Goal: Information Seeking & Learning: Learn about a topic

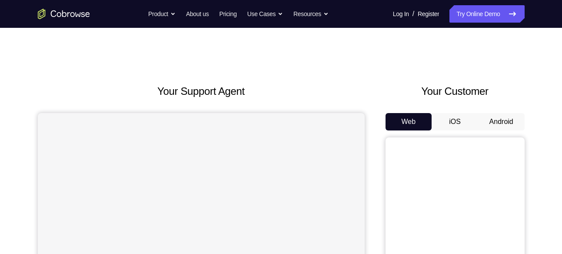
click at [510, 124] on button "Android" at bounding box center [501, 121] width 46 height 17
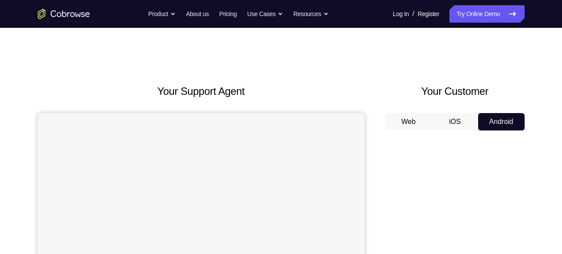
click at [377, 219] on div "Your Support Agent Your Customer Web iOS Android" at bounding box center [281, 243] width 487 height 321
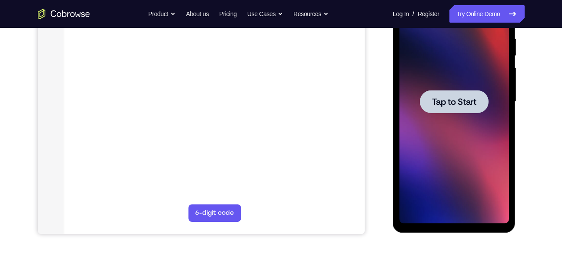
click at [455, 103] on span "Tap to Start" at bounding box center [454, 101] width 44 height 9
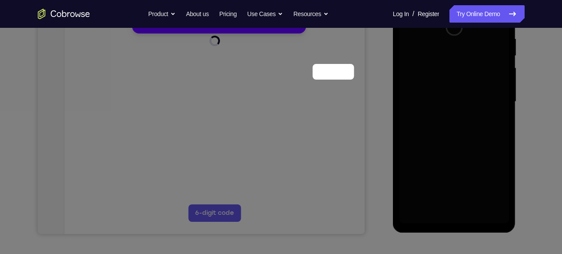
scroll to position [58, 0]
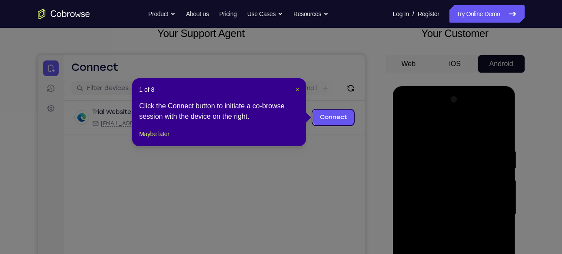
click at [296, 89] on span "×" at bounding box center [296, 89] width 3 height 7
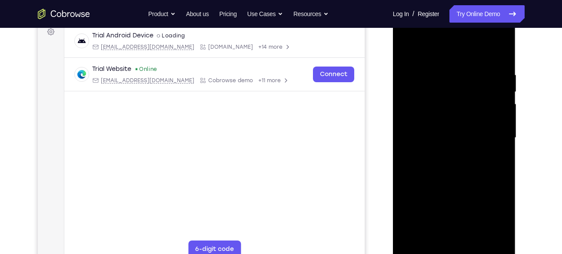
scroll to position [153, 0]
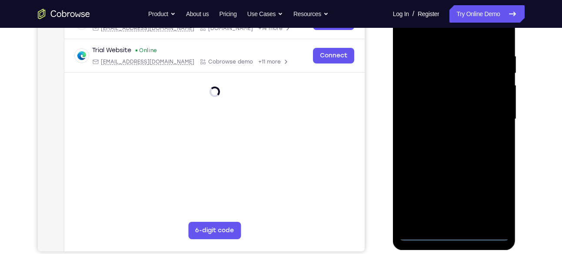
click at [455, 233] on div at bounding box center [453, 118] width 109 height 243
click at [490, 191] on div at bounding box center [453, 118] width 109 height 243
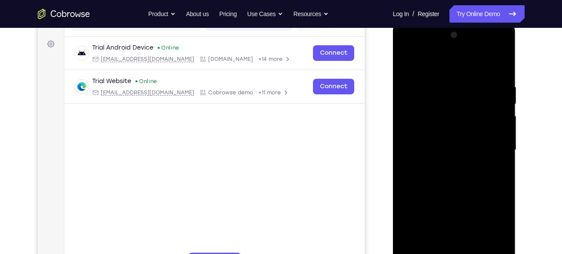
scroll to position [121, 0]
click at [408, 66] on div at bounding box center [453, 150] width 109 height 243
click at [437, 103] on div at bounding box center [453, 150] width 109 height 243
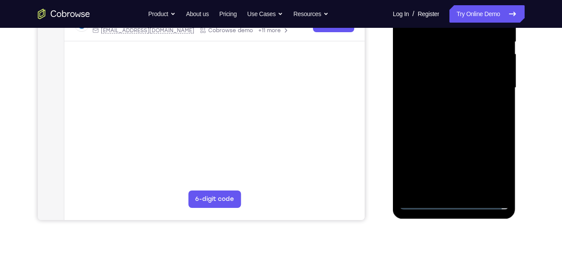
scroll to position [163, 0]
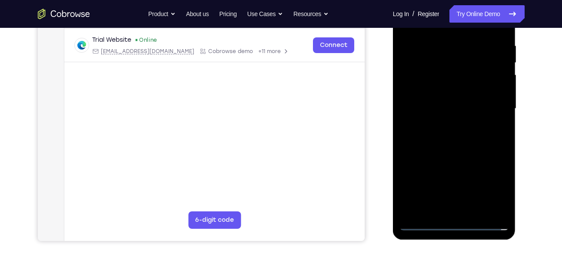
click at [463, 158] on div at bounding box center [453, 108] width 109 height 243
click at [453, 129] on div at bounding box center [453, 108] width 109 height 243
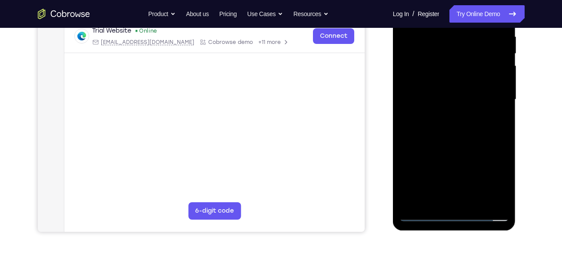
scroll to position [173, 0]
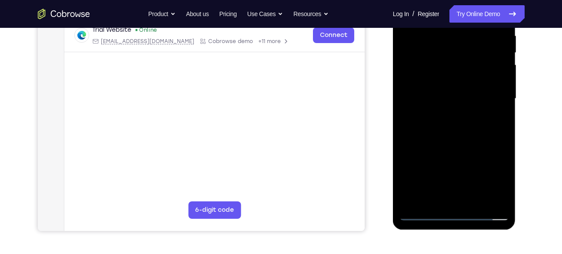
click at [503, 196] on div at bounding box center [453, 98] width 109 height 243
click at [480, 199] on div at bounding box center [453, 98] width 109 height 243
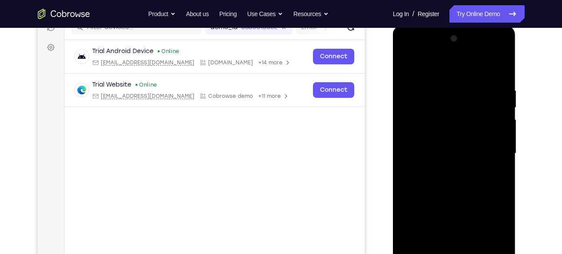
scroll to position [118, 0]
click at [431, 67] on div at bounding box center [453, 153] width 109 height 243
click at [441, 96] on div at bounding box center [453, 153] width 109 height 243
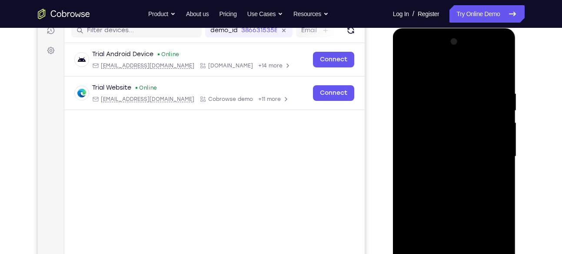
drag, startPoint x: 461, startPoint y: 147, endPoint x: 455, endPoint y: 93, distance: 54.6
click at [455, 93] on div at bounding box center [453, 156] width 109 height 243
drag, startPoint x: 454, startPoint y: 168, endPoint x: 450, endPoint y: 64, distance: 103.9
click at [450, 64] on div at bounding box center [453, 156] width 109 height 243
drag, startPoint x: 457, startPoint y: 168, endPoint x: 455, endPoint y: 32, distance: 136.4
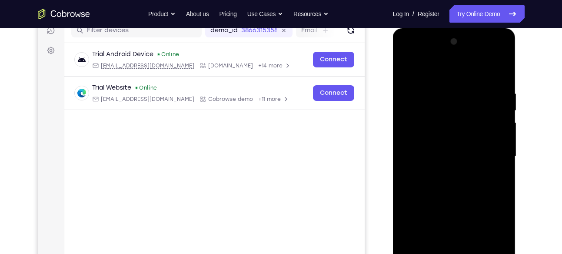
click at [455, 32] on div at bounding box center [454, 157] width 123 height 259
drag, startPoint x: 446, startPoint y: 186, endPoint x: 451, endPoint y: 51, distance: 135.6
click at [451, 51] on div at bounding box center [453, 156] width 109 height 243
click at [461, 181] on div at bounding box center [453, 156] width 109 height 243
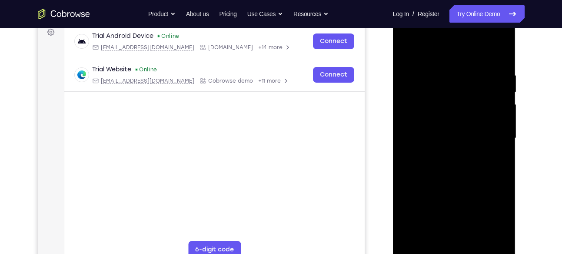
scroll to position [134, 0]
click at [461, 181] on div at bounding box center [453, 137] width 109 height 243
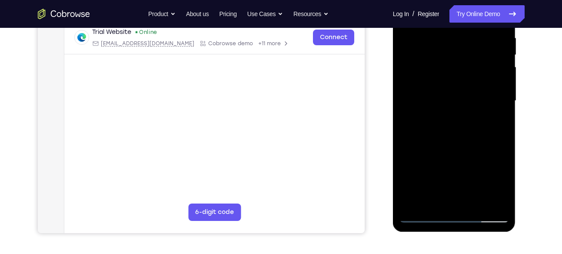
scroll to position [172, 0]
click at [454, 123] on div at bounding box center [453, 100] width 109 height 243
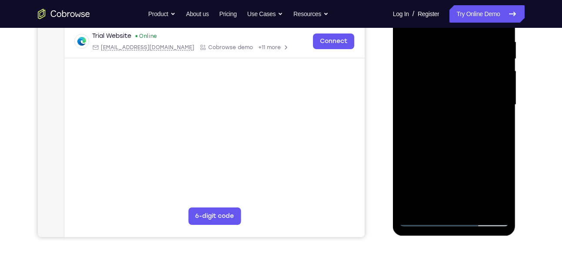
scroll to position [167, 0]
click at [410, 163] on div at bounding box center [453, 104] width 109 height 243
click at [417, 165] on div at bounding box center [453, 104] width 109 height 243
click at [422, 165] on div at bounding box center [453, 104] width 109 height 243
click at [419, 165] on div at bounding box center [453, 104] width 109 height 243
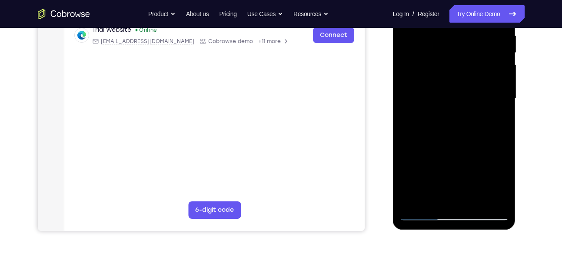
scroll to position [174, 0]
click at [440, 126] on div at bounding box center [453, 98] width 109 height 243
click at [429, 157] on div at bounding box center [453, 98] width 109 height 243
click at [431, 158] on div at bounding box center [453, 98] width 109 height 243
click at [434, 158] on div at bounding box center [453, 98] width 109 height 243
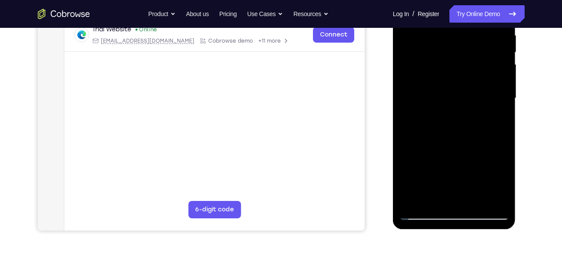
click at [435, 158] on div at bounding box center [453, 98] width 109 height 243
click at [437, 158] on div at bounding box center [453, 98] width 109 height 243
click at [439, 158] on div at bounding box center [453, 98] width 109 height 243
click at [440, 158] on div at bounding box center [453, 98] width 109 height 243
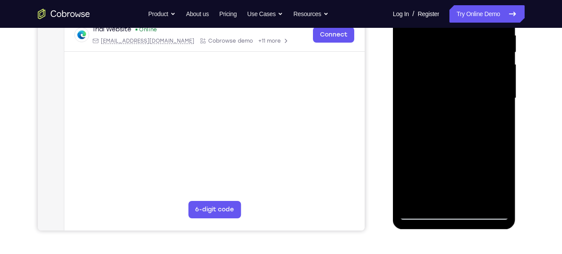
click at [442, 158] on div at bounding box center [453, 98] width 109 height 243
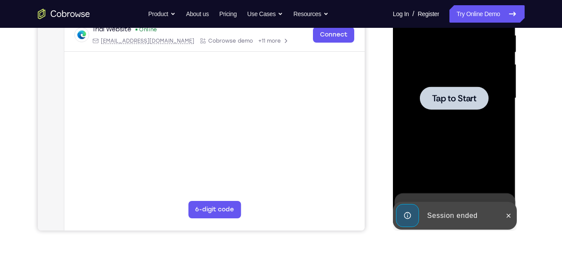
click at [452, 104] on div at bounding box center [454, 97] width 69 height 23
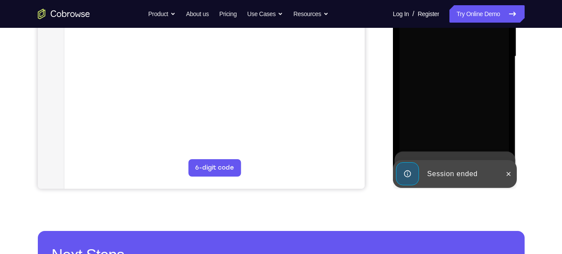
scroll to position [216, 0]
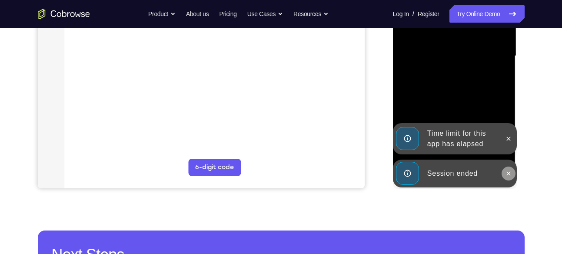
click at [507, 176] on icon at bounding box center [508, 173] width 7 height 7
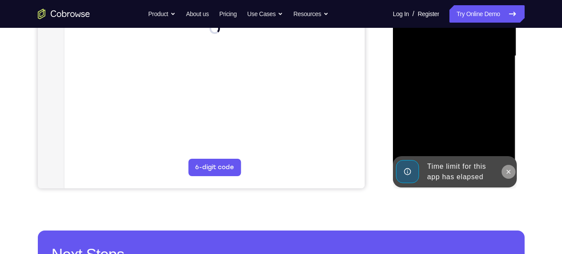
click at [505, 140] on div at bounding box center [453, 55] width 109 height 243
click at [507, 169] on icon at bounding box center [508, 171] width 7 height 7
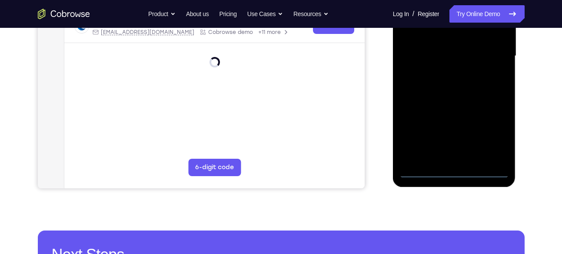
click at [454, 173] on div at bounding box center [453, 55] width 109 height 243
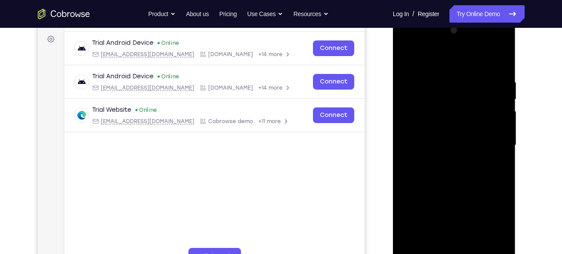
scroll to position [126, 0]
click at [492, 219] on div at bounding box center [453, 145] width 109 height 243
click at [428, 64] on div at bounding box center [453, 145] width 109 height 243
click at [430, 96] on div at bounding box center [453, 145] width 109 height 243
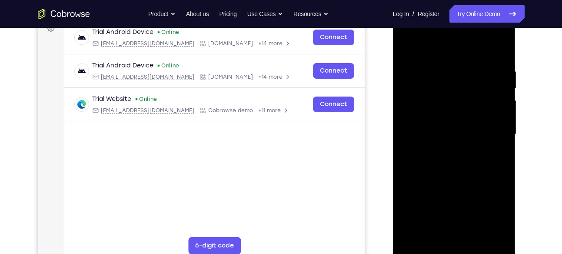
scroll to position [138, 0]
click at [455, 187] on div at bounding box center [453, 133] width 109 height 243
click at [451, 152] on div at bounding box center [453, 133] width 109 height 243
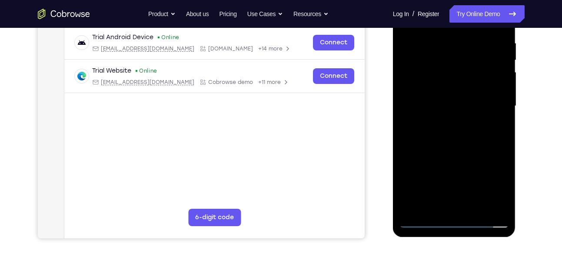
scroll to position [166, 0]
click at [499, 209] on div at bounding box center [453, 105] width 109 height 243
click at [479, 207] on div at bounding box center [453, 105] width 109 height 243
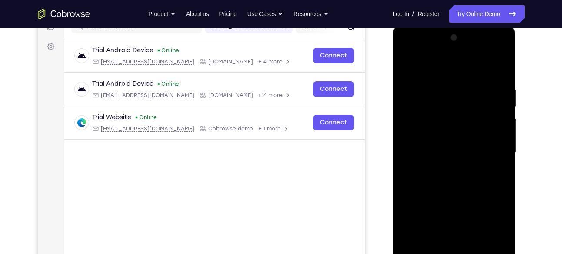
scroll to position [119, 0]
click at [434, 68] on div at bounding box center [453, 152] width 109 height 243
click at [438, 93] on div at bounding box center [453, 152] width 109 height 243
drag, startPoint x: 455, startPoint y: 159, endPoint x: 458, endPoint y: 55, distance: 104.7
click at [458, 55] on div at bounding box center [453, 152] width 109 height 243
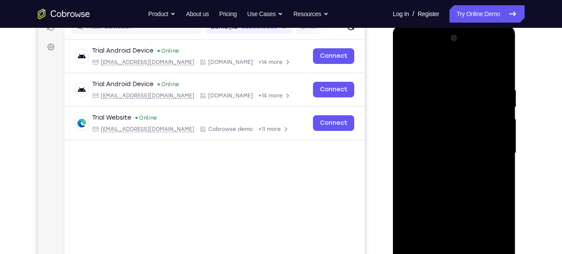
drag, startPoint x: 451, startPoint y: 224, endPoint x: 451, endPoint y: 89, distance: 134.7
click at [451, 89] on div at bounding box center [453, 152] width 109 height 243
click at [451, 212] on div at bounding box center [453, 152] width 109 height 243
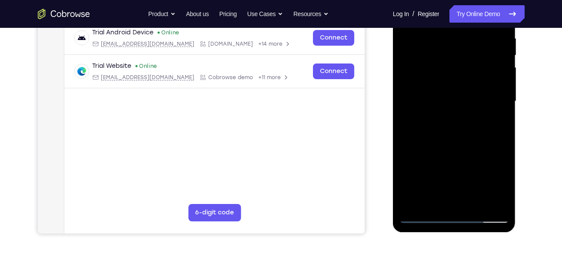
scroll to position [171, 0]
click at [453, 128] on div at bounding box center [453, 100] width 109 height 243
click at [442, 161] on div at bounding box center [453, 100] width 109 height 243
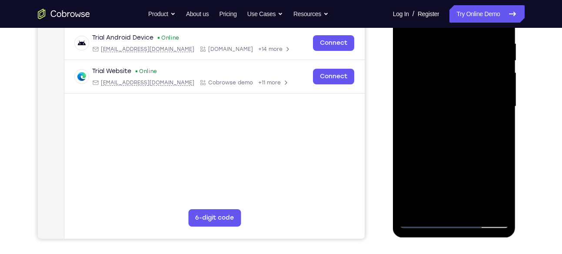
scroll to position [162, 0]
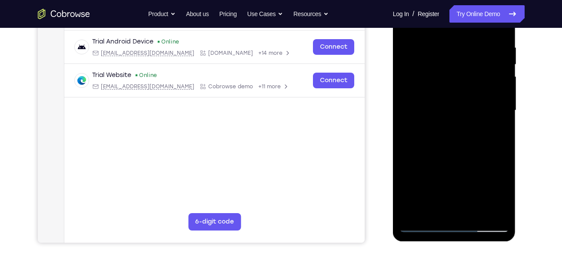
click at [444, 169] on div at bounding box center [453, 110] width 109 height 243
click at [445, 169] on div at bounding box center [453, 110] width 109 height 243
click at [446, 169] on div at bounding box center [453, 110] width 109 height 243
click at [447, 169] on div at bounding box center [453, 110] width 109 height 243
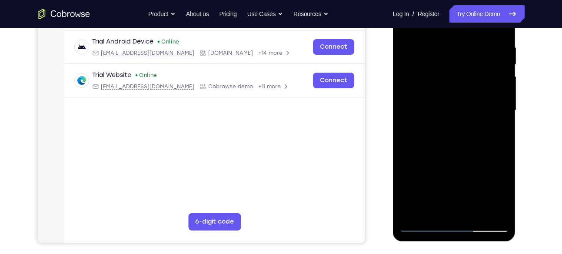
click at [448, 169] on div at bounding box center [453, 110] width 109 height 243
click at [450, 169] on div at bounding box center [453, 110] width 109 height 243
click at [457, 169] on div at bounding box center [453, 110] width 109 height 243
click at [459, 169] on div at bounding box center [453, 110] width 109 height 243
click at [461, 169] on div at bounding box center [453, 110] width 109 height 243
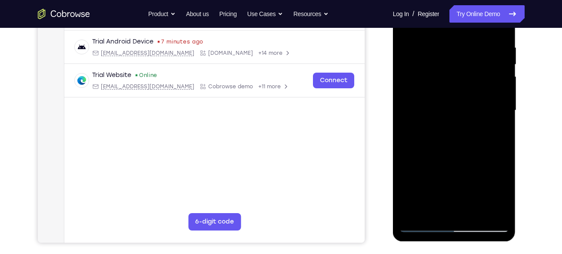
click at [464, 170] on div at bounding box center [453, 110] width 109 height 243
click at [462, 170] on div at bounding box center [453, 110] width 109 height 243
click at [467, 170] on div at bounding box center [453, 110] width 109 height 243
click at [470, 170] on div at bounding box center [453, 110] width 109 height 243
click at [474, 170] on div at bounding box center [453, 110] width 109 height 243
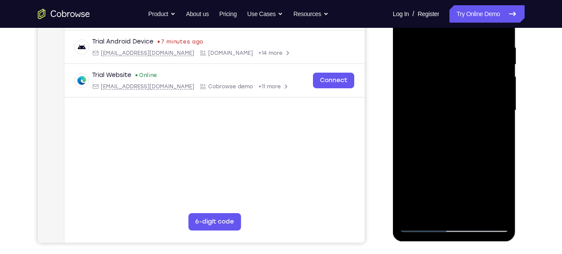
click at [477, 170] on div at bounding box center [453, 110] width 109 height 243
click at [481, 170] on div at bounding box center [453, 110] width 109 height 243
click at [485, 171] on div at bounding box center [453, 110] width 109 height 243
click at [489, 171] on div at bounding box center [453, 110] width 109 height 243
click at [492, 171] on div at bounding box center [453, 110] width 109 height 243
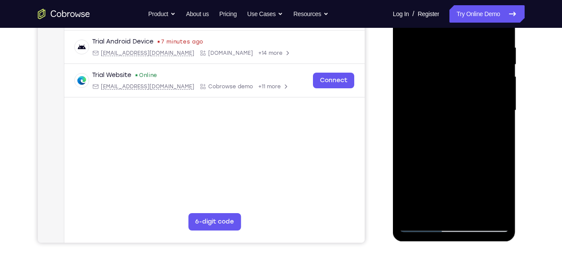
click at [493, 171] on div at bounding box center [453, 110] width 109 height 243
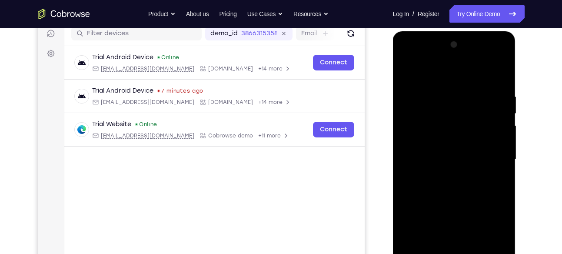
scroll to position [112, 0]
click at [501, 76] on div at bounding box center [453, 159] width 109 height 243
click at [443, 113] on div at bounding box center [453, 159] width 109 height 243
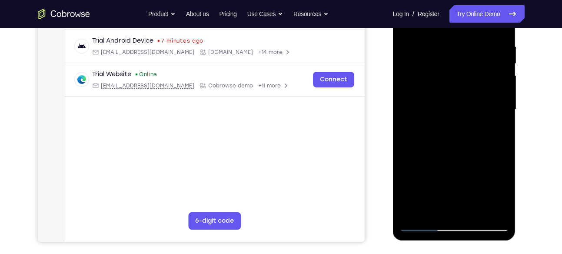
scroll to position [163, 0]
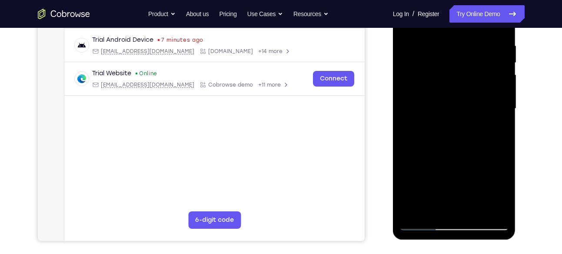
click at [437, 134] on div at bounding box center [453, 108] width 109 height 243
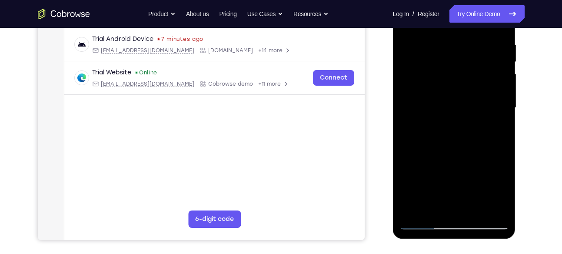
click at [408, 177] on div at bounding box center [453, 107] width 109 height 243
click at [409, 177] on div at bounding box center [453, 107] width 109 height 243
click at [410, 177] on div at bounding box center [453, 107] width 109 height 243
click at [412, 177] on div at bounding box center [453, 107] width 109 height 243
click at [413, 177] on div at bounding box center [453, 107] width 109 height 243
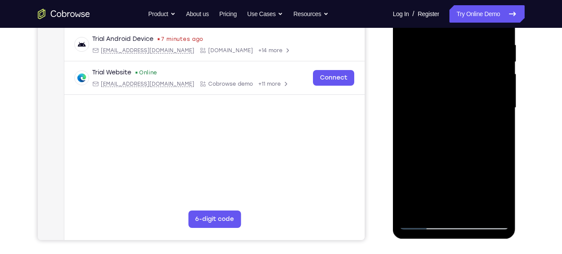
click at [414, 177] on div at bounding box center [453, 107] width 109 height 243
click at [415, 177] on div at bounding box center [453, 107] width 109 height 243
click at [417, 177] on div at bounding box center [453, 107] width 109 height 243
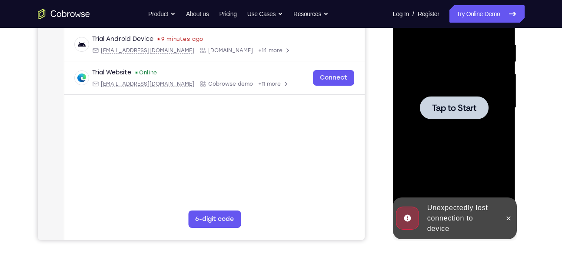
click at [436, 119] on div at bounding box center [453, 107] width 109 height 243
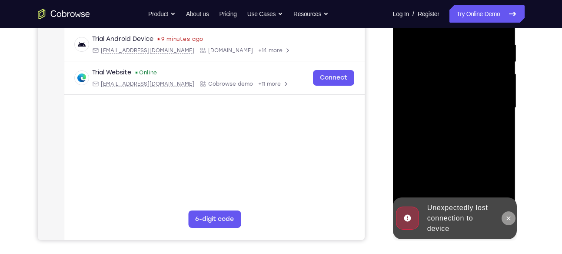
click at [507, 218] on icon at bounding box center [508, 218] width 7 height 7
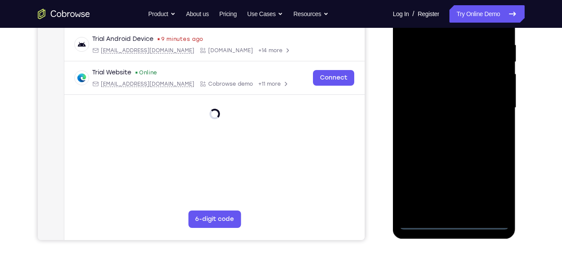
click at [456, 225] on div at bounding box center [453, 107] width 109 height 243
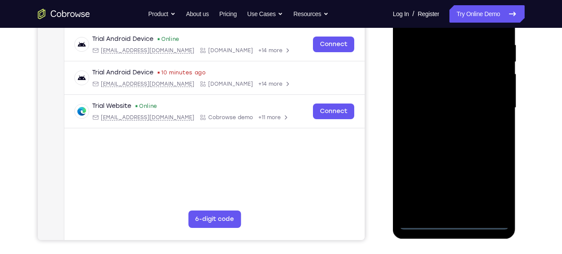
click at [490, 186] on div at bounding box center [453, 107] width 109 height 243
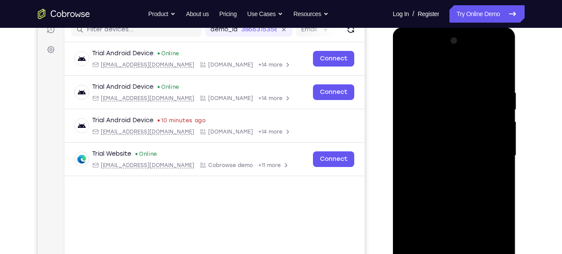
scroll to position [113, 0]
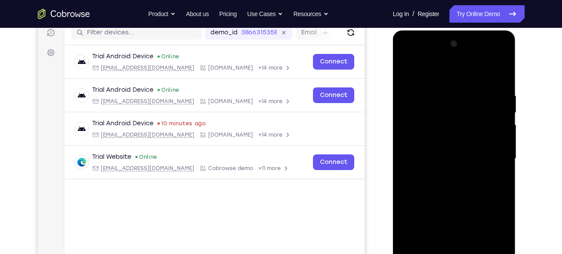
click at [434, 72] on div at bounding box center [453, 158] width 109 height 243
click at [446, 109] on div at bounding box center [453, 158] width 109 height 243
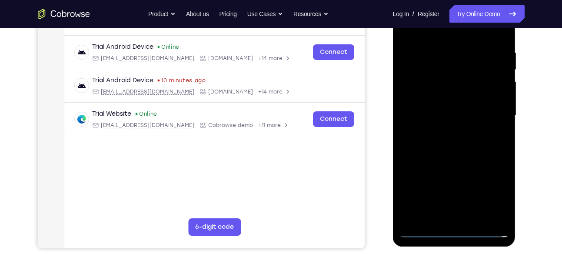
scroll to position [157, 0]
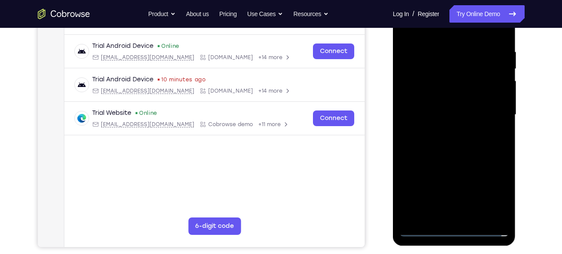
click at [453, 162] on div at bounding box center [453, 114] width 109 height 243
click at [452, 138] on div at bounding box center [453, 114] width 109 height 243
click at [502, 216] on div at bounding box center [453, 114] width 109 height 243
click at [480, 215] on div at bounding box center [453, 114] width 109 height 243
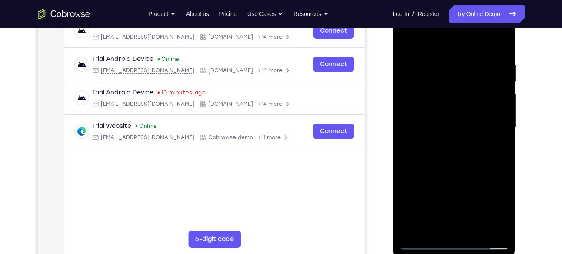
scroll to position [142, 0]
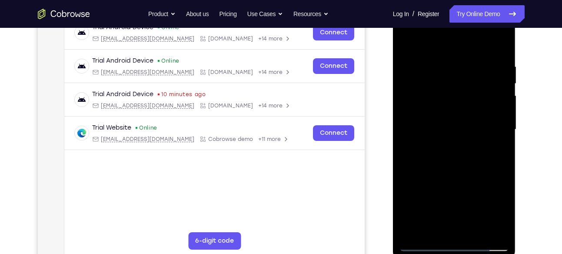
click at [427, 43] on div at bounding box center [453, 129] width 109 height 243
click at [439, 72] on div at bounding box center [453, 129] width 109 height 243
drag, startPoint x: 460, startPoint y: 146, endPoint x: 472, endPoint y: 73, distance: 74.9
click at [472, 73] on div at bounding box center [453, 129] width 109 height 243
drag, startPoint x: 450, startPoint y: 182, endPoint x: 470, endPoint y: 72, distance: 112.6
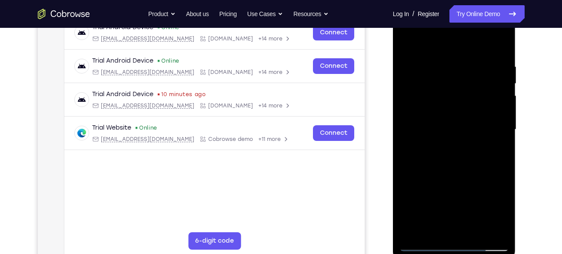
click at [470, 72] on div at bounding box center [453, 129] width 109 height 243
drag, startPoint x: 454, startPoint y: 190, endPoint x: 457, endPoint y: 95, distance: 94.8
click at [457, 95] on div at bounding box center [453, 129] width 109 height 243
click at [456, 206] on div at bounding box center [453, 129] width 109 height 243
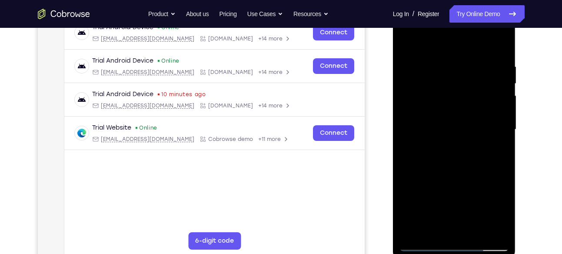
click at [439, 149] on div at bounding box center [453, 129] width 109 height 243
click at [431, 182] on div at bounding box center [453, 129] width 109 height 243
click at [411, 199] on div at bounding box center [453, 129] width 109 height 243
click at [412, 199] on div at bounding box center [453, 129] width 109 height 243
click at [415, 199] on div at bounding box center [453, 129] width 109 height 243
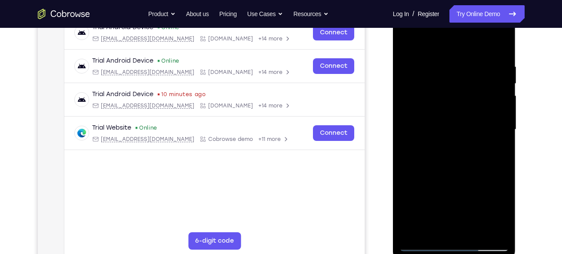
click at [417, 199] on div at bounding box center [453, 129] width 109 height 243
click at [417, 198] on div at bounding box center [453, 129] width 109 height 243
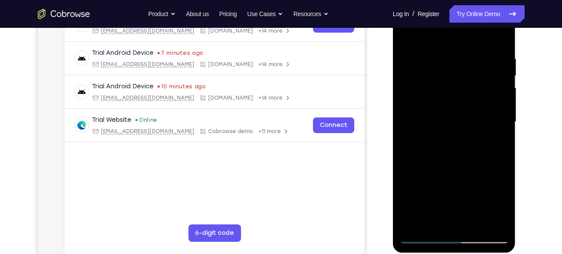
scroll to position [151, 0]
click at [434, 167] on div at bounding box center [453, 121] width 109 height 243
click at [421, 189] on div at bounding box center [453, 121] width 109 height 243
click at [422, 190] on div at bounding box center [453, 121] width 109 height 243
click at [422, 191] on div at bounding box center [453, 121] width 109 height 243
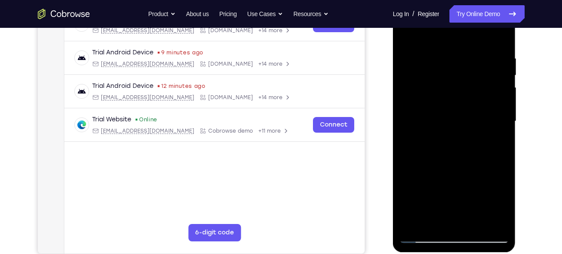
click at [423, 191] on div at bounding box center [453, 121] width 109 height 243
click at [424, 191] on div at bounding box center [453, 121] width 109 height 243
click at [425, 191] on div at bounding box center [453, 121] width 109 height 243
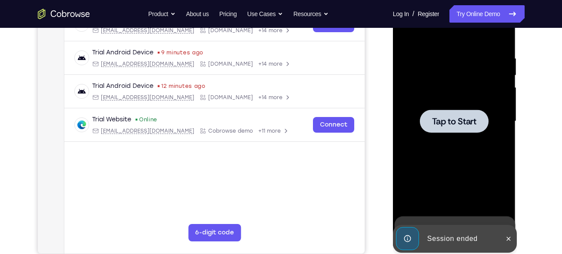
scroll to position [147, 0]
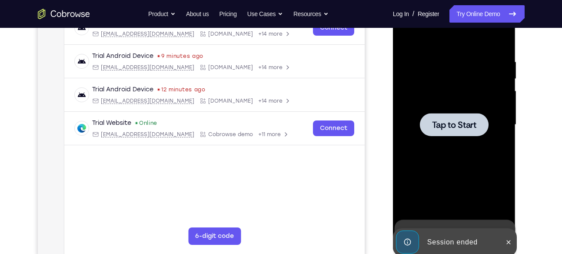
click at [434, 182] on div at bounding box center [453, 124] width 109 height 243
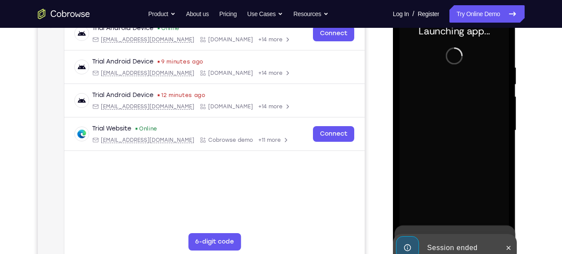
scroll to position [141, 0]
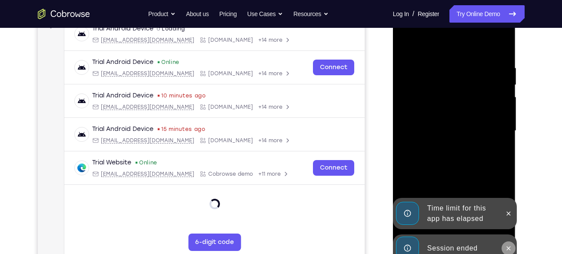
click at [511, 247] on icon at bounding box center [508, 248] width 7 height 7
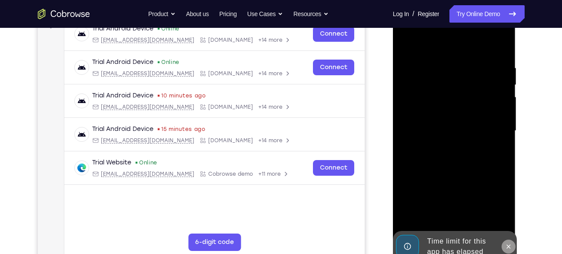
click at [508, 248] on icon at bounding box center [508, 246] width 7 height 7
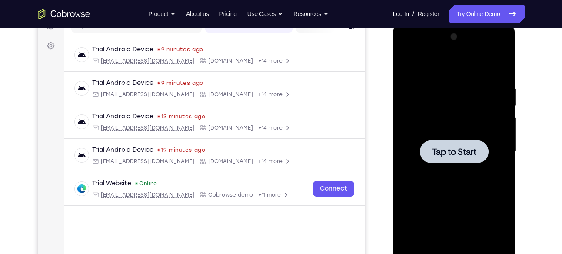
scroll to position [121, 0]
click at [474, 168] on div at bounding box center [453, 151] width 109 height 243
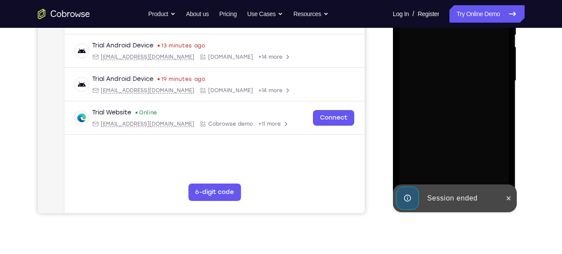
scroll to position [193, 0]
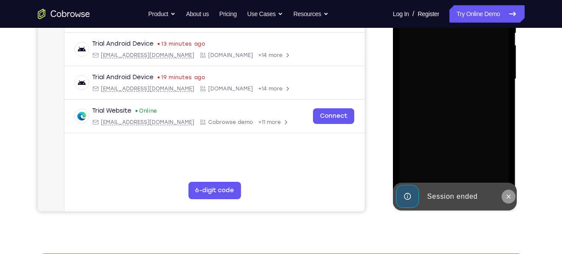
click at [508, 193] on icon at bounding box center [508, 196] width 7 height 7
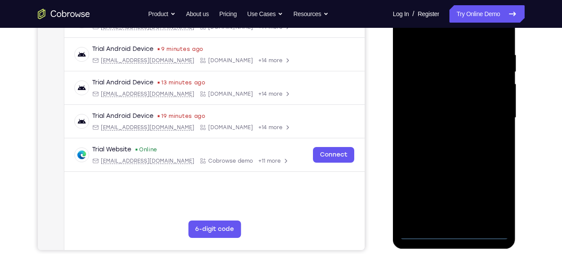
scroll to position [165, 0]
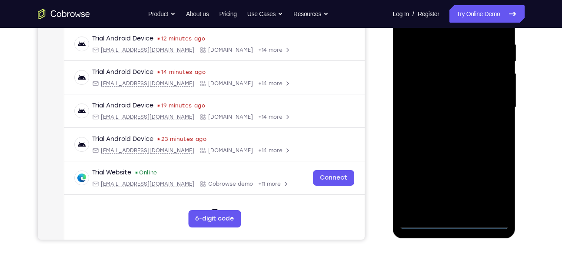
click at [454, 219] on div at bounding box center [453, 107] width 109 height 243
click at [495, 183] on div at bounding box center [453, 107] width 109 height 243
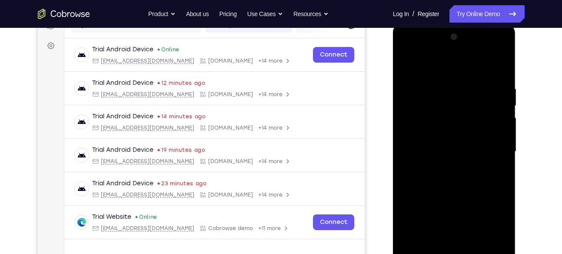
scroll to position [116, 0]
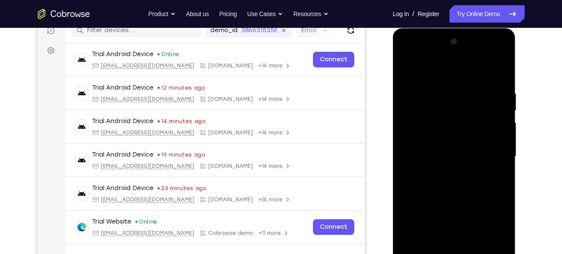
click at [435, 67] on div at bounding box center [453, 156] width 109 height 243
click at [423, 105] on div at bounding box center [453, 156] width 109 height 243
click at [436, 72] on div at bounding box center [453, 156] width 109 height 243
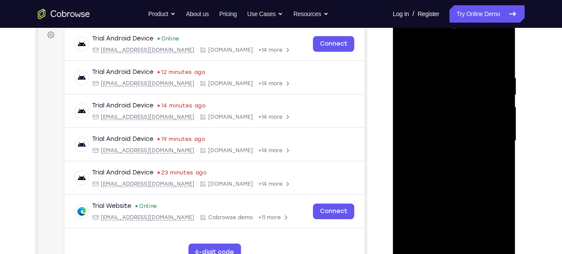
scroll to position [132, 0]
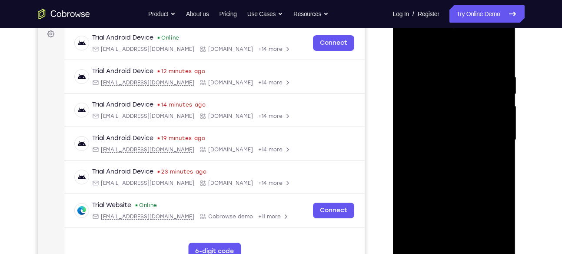
click at [454, 189] on div at bounding box center [453, 139] width 109 height 243
click at [444, 160] on div at bounding box center [453, 139] width 109 height 243
click at [464, 145] on div at bounding box center [453, 139] width 109 height 243
click at [499, 238] on div at bounding box center [453, 139] width 109 height 243
click at [480, 241] on div at bounding box center [453, 139] width 109 height 243
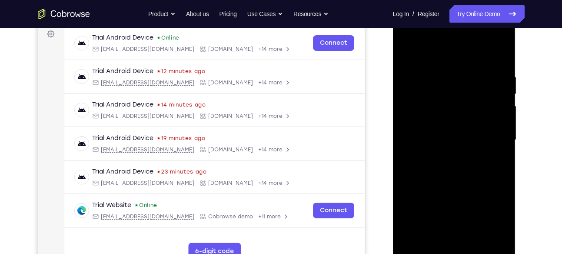
click at [444, 51] on div at bounding box center [453, 139] width 109 height 243
click at [447, 80] on div at bounding box center [453, 139] width 109 height 243
drag, startPoint x: 439, startPoint y: 170, endPoint x: 466, endPoint y: 59, distance: 114.5
click at [466, 59] on div at bounding box center [453, 139] width 109 height 243
drag, startPoint x: 454, startPoint y: 188, endPoint x: 471, endPoint y: 56, distance: 132.4
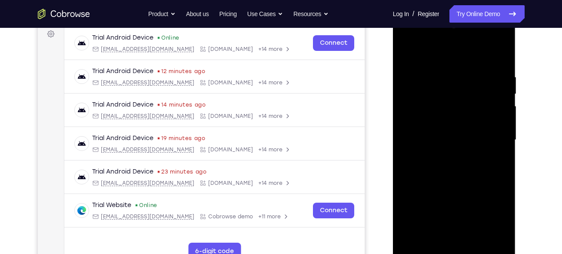
click at [471, 56] on div at bounding box center [453, 139] width 109 height 243
drag, startPoint x: 454, startPoint y: 186, endPoint x: 463, endPoint y: 75, distance: 111.1
click at [463, 75] on div at bounding box center [453, 139] width 109 height 243
click at [457, 133] on div at bounding box center [453, 139] width 109 height 243
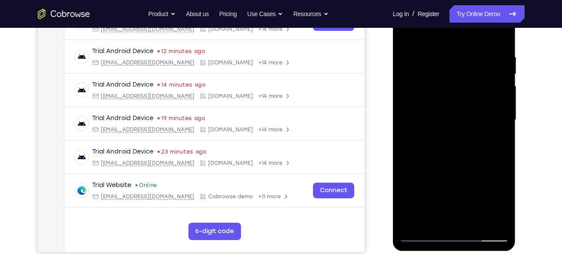
scroll to position [165, 0]
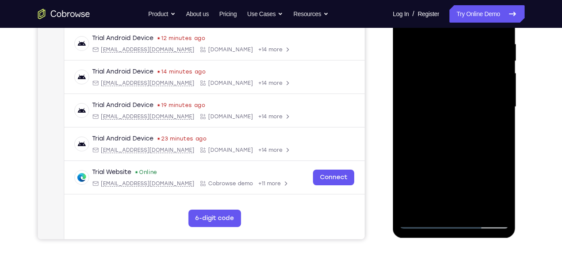
click at [451, 130] on div at bounding box center [453, 106] width 109 height 243
click at [413, 174] on div at bounding box center [453, 106] width 109 height 243
click at [417, 176] on div at bounding box center [453, 106] width 109 height 243
click at [421, 176] on div at bounding box center [453, 106] width 109 height 243
click at [424, 176] on div at bounding box center [453, 106] width 109 height 243
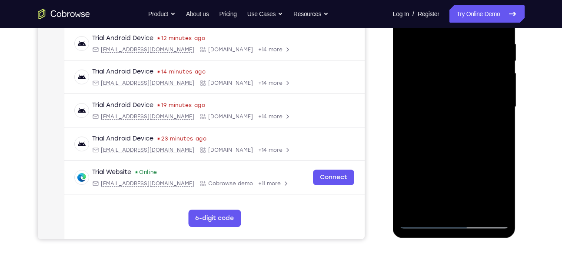
scroll to position [162, 0]
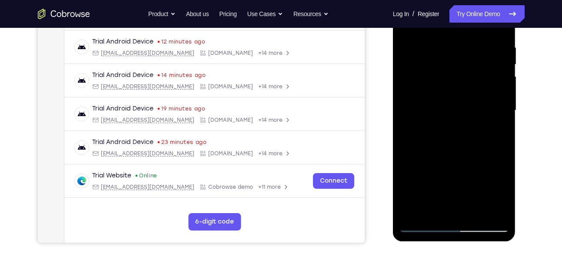
click at [425, 179] on div at bounding box center [453, 110] width 109 height 243
click at [441, 119] on div at bounding box center [453, 110] width 109 height 243
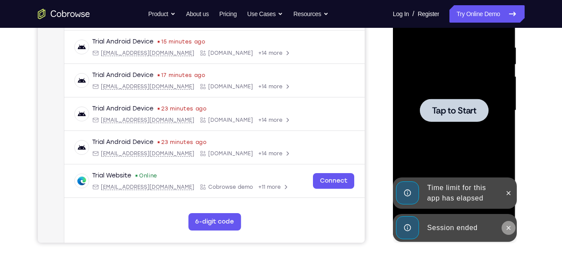
click at [510, 223] on button at bounding box center [508, 228] width 14 height 14
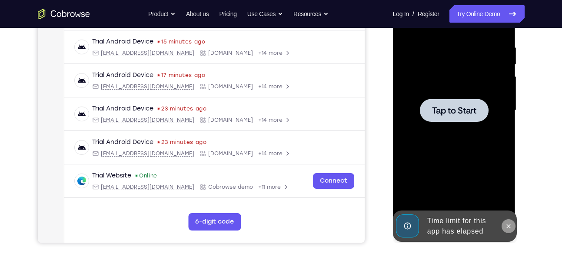
click at [507, 223] on icon at bounding box center [508, 225] width 7 height 7
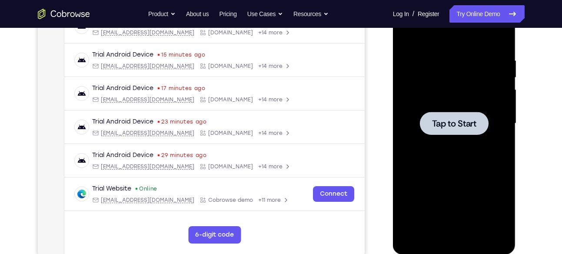
scroll to position [149, 0]
click at [467, 122] on span "Tap to Start" at bounding box center [454, 123] width 44 height 9
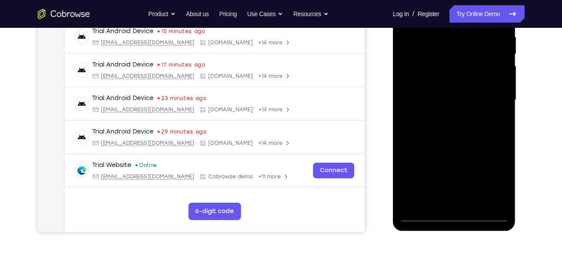
scroll to position [174, 0]
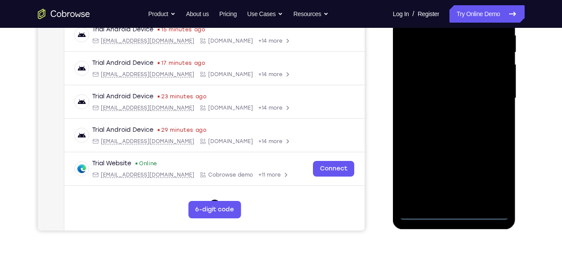
click at [453, 212] on div at bounding box center [453, 98] width 109 height 243
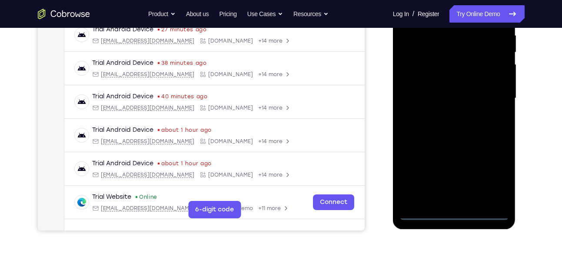
click at [497, 180] on div at bounding box center [453, 98] width 109 height 243
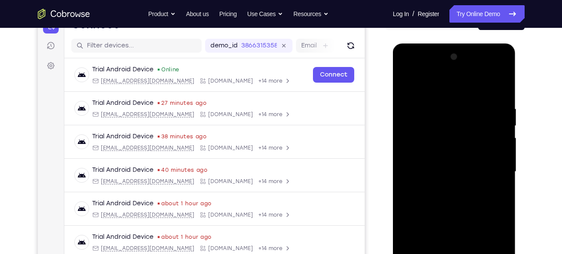
scroll to position [99, 0]
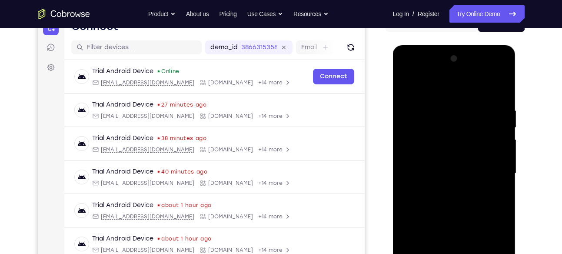
click at [441, 85] on div at bounding box center [453, 173] width 109 height 243
click at [426, 126] on div at bounding box center [453, 173] width 109 height 243
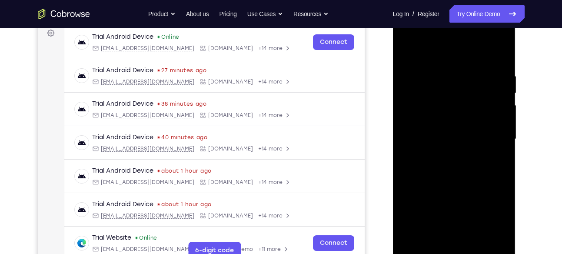
scroll to position [134, 0]
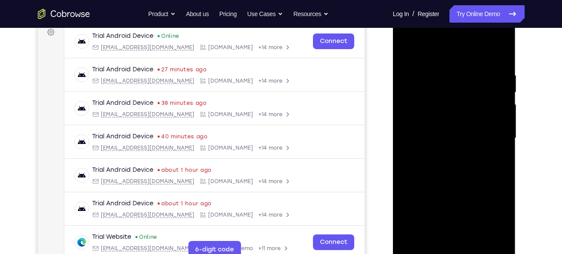
click at [457, 191] on div at bounding box center [453, 138] width 109 height 243
click at [451, 153] on div at bounding box center [453, 138] width 109 height 243
click at [502, 238] on div at bounding box center [453, 138] width 109 height 243
click at [486, 239] on div at bounding box center [453, 138] width 109 height 243
click at [455, 56] on div at bounding box center [453, 138] width 109 height 243
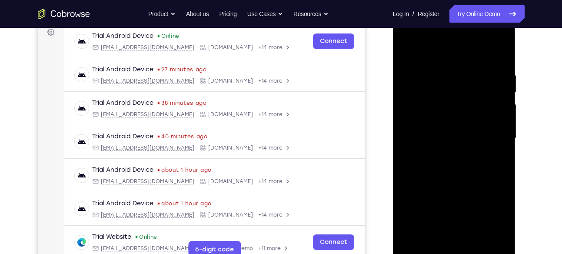
click at [445, 80] on div at bounding box center [453, 138] width 109 height 243
drag, startPoint x: 467, startPoint y: 109, endPoint x: 466, endPoint y: 39, distance: 70.4
click at [466, 39] on div at bounding box center [453, 138] width 109 height 243
drag, startPoint x: 450, startPoint y: 116, endPoint x: 451, endPoint y: 65, distance: 51.3
click at [451, 65] on div at bounding box center [453, 138] width 109 height 243
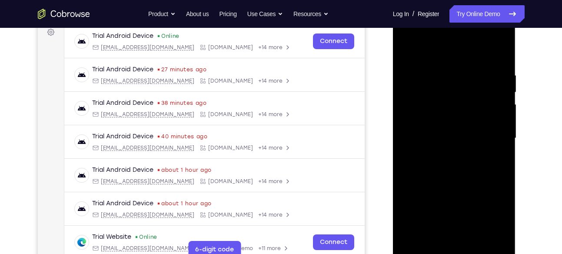
drag, startPoint x: 461, startPoint y: 123, endPoint x: 459, endPoint y: 24, distance: 99.1
click at [459, 24] on div at bounding box center [453, 138] width 109 height 243
drag, startPoint x: 460, startPoint y: 114, endPoint x: 461, endPoint y: 33, distance: 81.2
click at [461, 33] on div at bounding box center [453, 138] width 109 height 243
drag, startPoint x: 455, startPoint y: 133, endPoint x: 460, endPoint y: 88, distance: 45.8
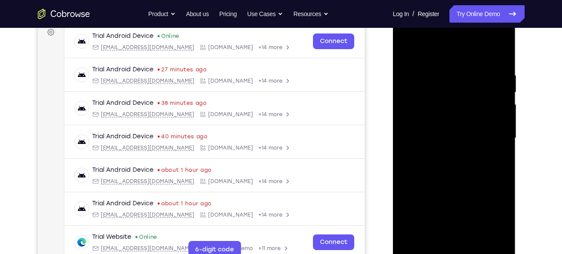
click at [460, 88] on div at bounding box center [453, 138] width 109 height 243
click at [455, 126] on div at bounding box center [453, 138] width 109 height 243
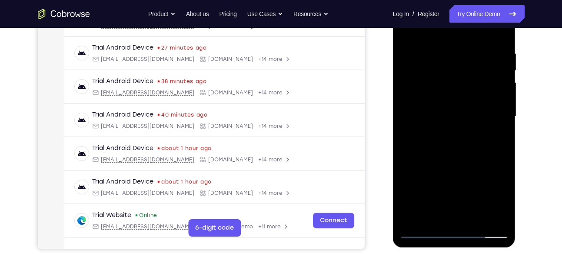
scroll to position [172, 0]
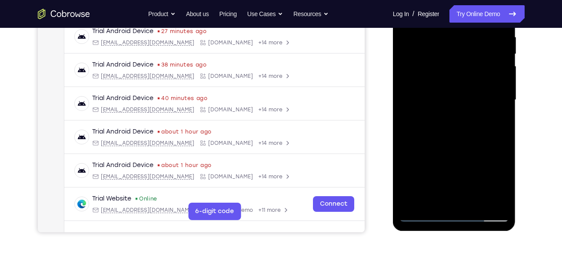
click at [448, 92] on div at bounding box center [453, 99] width 109 height 243
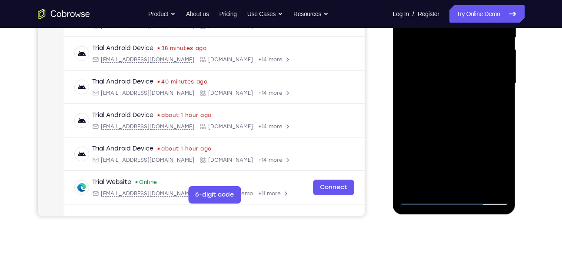
scroll to position [189, 0]
click at [420, 152] on div at bounding box center [453, 82] width 109 height 243
click at [429, 152] on div at bounding box center [453, 82] width 109 height 243
click at [433, 152] on div at bounding box center [453, 82] width 109 height 243
click at [435, 152] on div at bounding box center [453, 82] width 109 height 243
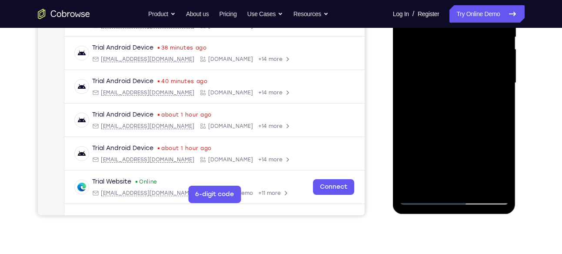
click at [436, 152] on div at bounding box center [453, 82] width 109 height 243
click at [437, 152] on div at bounding box center [453, 82] width 109 height 243
click at [442, 152] on div at bounding box center [453, 82] width 109 height 243
click at [446, 152] on div at bounding box center [453, 82] width 109 height 243
click at [452, 152] on div at bounding box center [453, 82] width 109 height 243
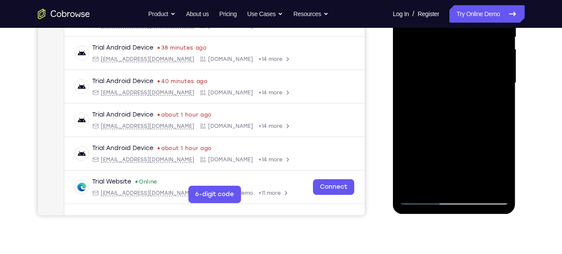
click at [458, 152] on div at bounding box center [453, 82] width 109 height 243
click at [461, 152] on div at bounding box center [453, 82] width 109 height 243
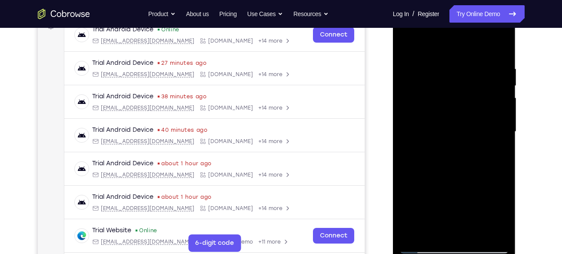
scroll to position [140, 0]
click at [501, 47] on div at bounding box center [453, 131] width 109 height 243
drag, startPoint x: 445, startPoint y: 103, endPoint x: 442, endPoint y: 177, distance: 73.5
click at [442, 177] on div at bounding box center [453, 131] width 109 height 243
click at [448, 116] on div at bounding box center [453, 131] width 109 height 243
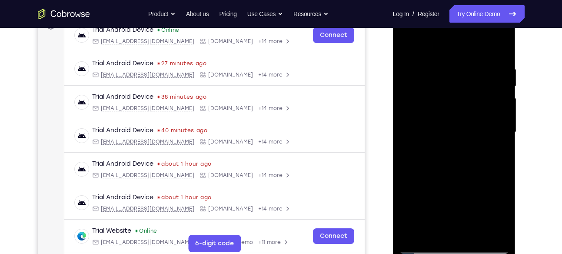
click at [448, 116] on div at bounding box center [453, 131] width 109 height 243
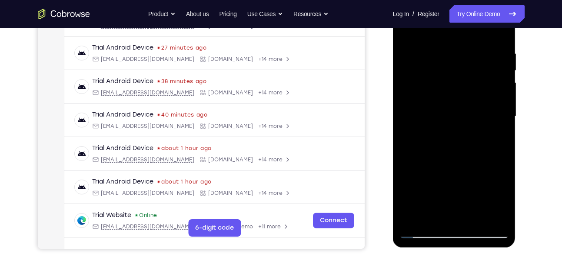
scroll to position [158, 0]
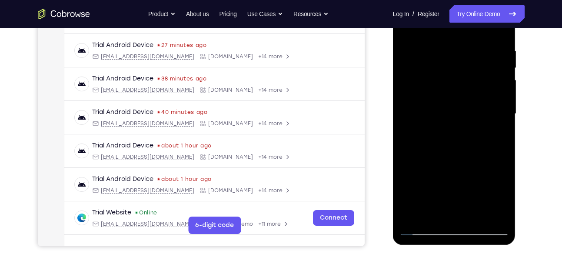
click at [440, 123] on div at bounding box center [453, 113] width 109 height 243
click at [430, 149] on div at bounding box center [453, 113] width 109 height 243
click at [414, 182] on div at bounding box center [453, 113] width 109 height 243
click at [421, 183] on div at bounding box center [453, 113] width 109 height 243
click at [429, 184] on div at bounding box center [453, 113] width 109 height 243
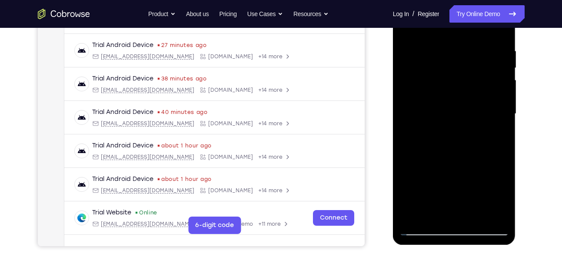
click at [434, 184] on div at bounding box center [453, 113] width 109 height 243
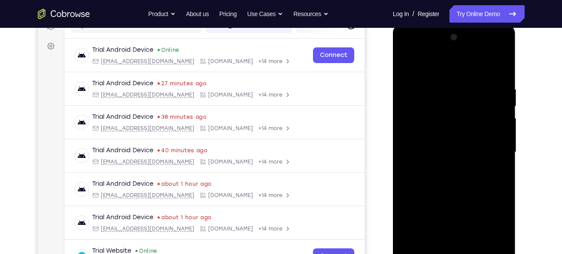
scroll to position [119, 0]
click at [501, 65] on div at bounding box center [453, 152] width 109 height 243
